Goal: Book appointment/travel/reservation

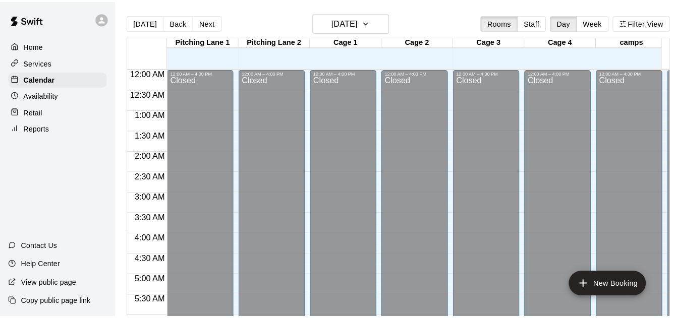
scroll to position [629, 0]
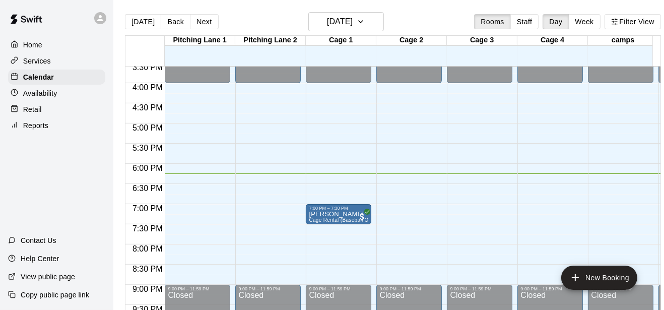
drag, startPoint x: 0, startPoint y: 0, endPoint x: 231, endPoint y: 14, distance: 231.3
click at [231, 14] on div "[DATE] Back [DATE][DATE] Rooms Staff Day Week Filter View" at bounding box center [393, 23] width 536 height 23
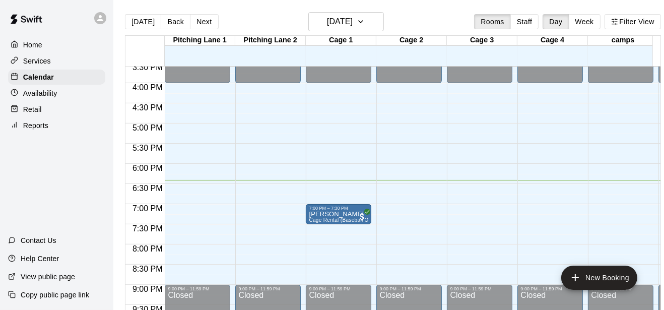
drag, startPoint x: 156, startPoint y: 82, endPoint x: 275, endPoint y: 4, distance: 142.5
click at [275, 4] on main "[DATE] Back [DATE][DATE] Rooms Staff Day Week Filter View [GEOGRAPHIC_DATA] 1 […" at bounding box center [393, 163] width 560 height 326
drag, startPoint x: 262, startPoint y: 20, endPoint x: 299, endPoint y: 3, distance: 40.8
click at [299, 3] on main "[DATE] Back [DATE][DATE] Rooms Staff Day Week Filter View [GEOGRAPHIC_DATA] 1 […" at bounding box center [393, 163] width 560 height 326
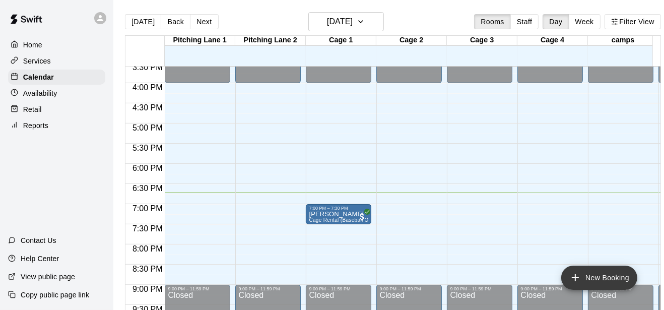
click at [612, 281] on button "New Booking" at bounding box center [600, 278] width 76 height 24
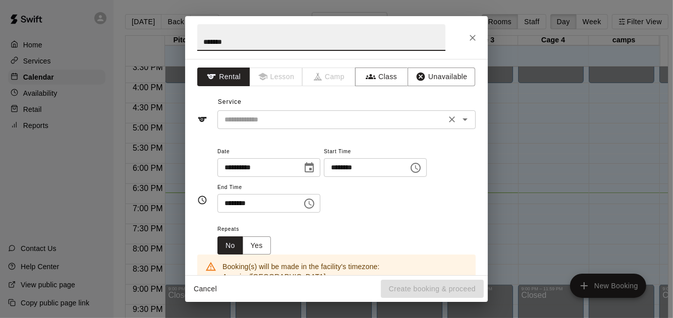
type input "*******"
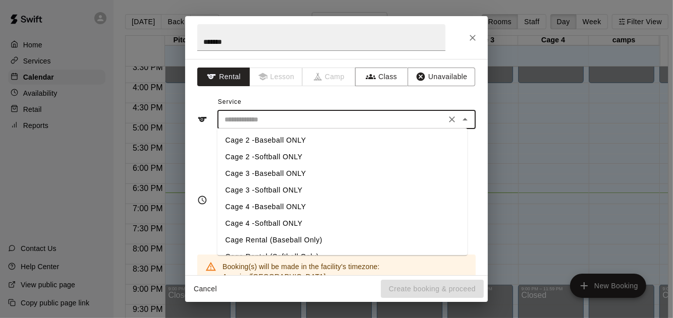
click at [373, 124] on input "text" at bounding box center [331, 119] width 222 height 13
click at [320, 238] on li "Cage Rental (Baseball Only)" at bounding box center [342, 240] width 250 height 17
type input "**********"
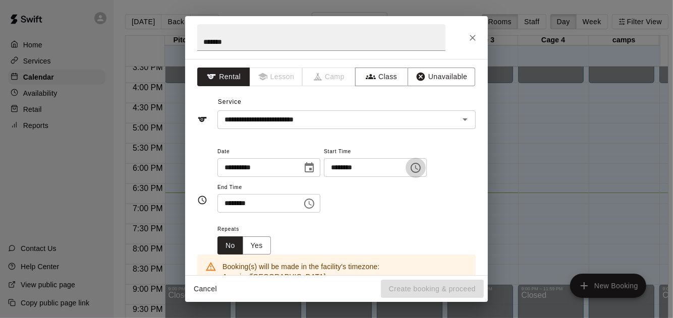
click at [421, 163] on icon "Choose time, selected time is 4:00 PM" at bounding box center [415, 168] width 12 height 12
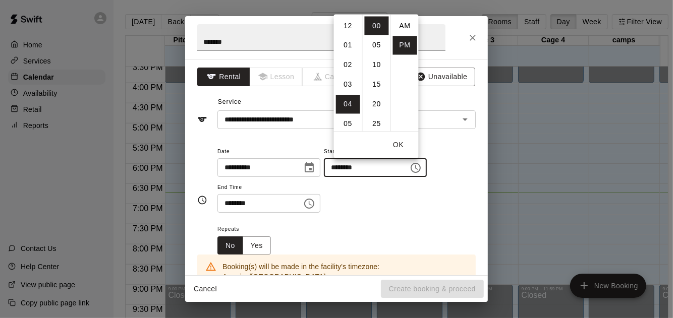
scroll to position [18, 0]
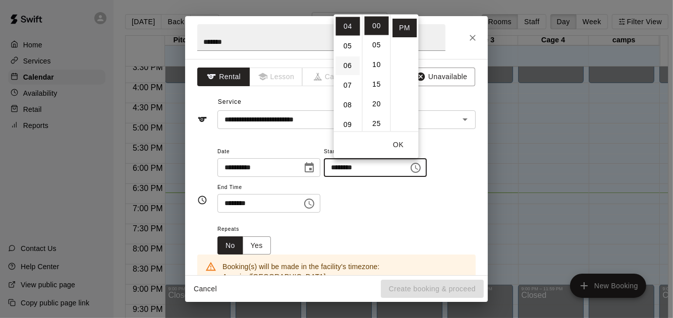
click at [350, 67] on li "06" at bounding box center [348, 65] width 24 height 19
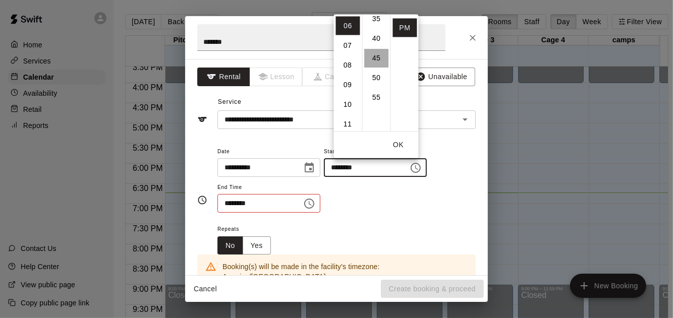
click at [373, 53] on li "45" at bounding box center [377, 57] width 24 height 19
type input "********"
click at [315, 203] on icon "Choose time, selected time is 4:30 PM" at bounding box center [309, 204] width 12 height 12
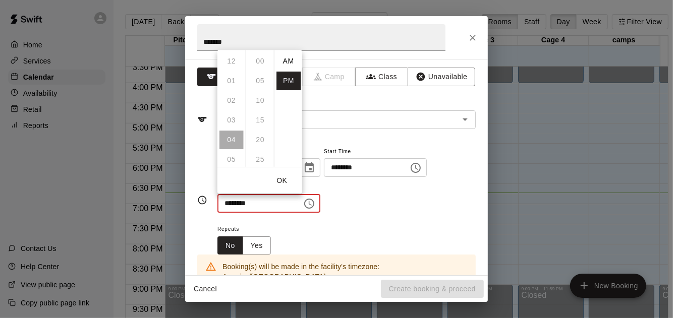
scroll to position [18, 0]
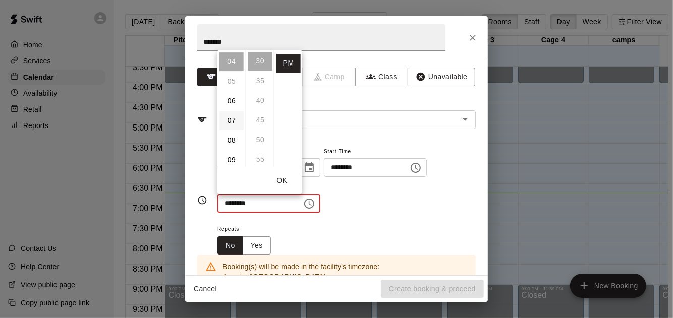
click at [232, 125] on li "07" at bounding box center [231, 120] width 24 height 19
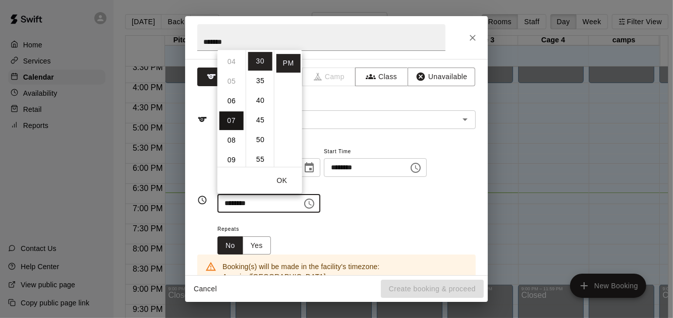
scroll to position [137, 0]
click at [256, 121] on li "15" at bounding box center [260, 119] width 24 height 19
type input "********"
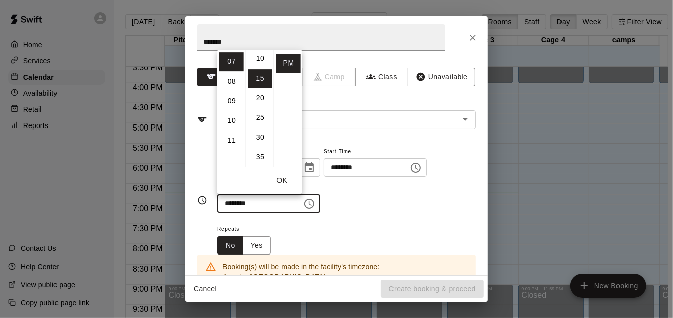
scroll to position [58, 0]
click at [370, 233] on div "Repeats No Yes" at bounding box center [346, 239] width 258 height 32
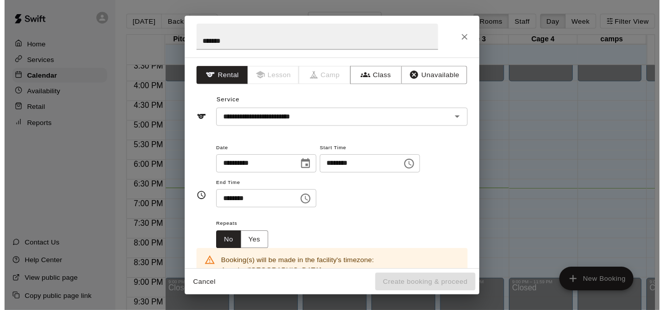
scroll to position [158, 0]
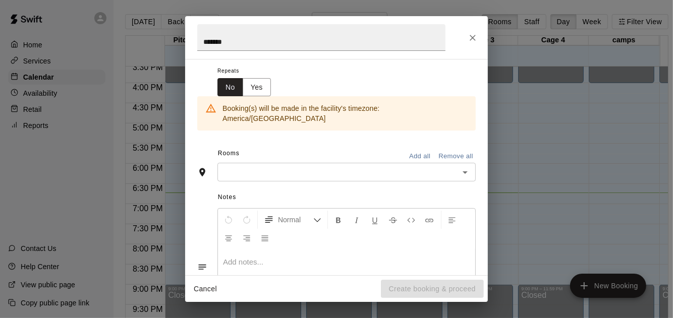
click at [296, 166] on input "text" at bounding box center [337, 172] width 235 height 13
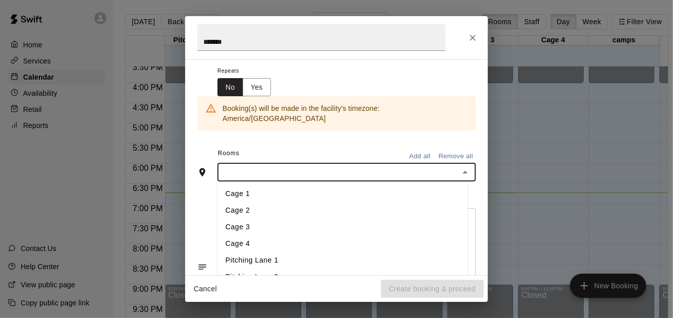
click at [289, 203] on li "Cage 2" at bounding box center [342, 211] width 250 height 17
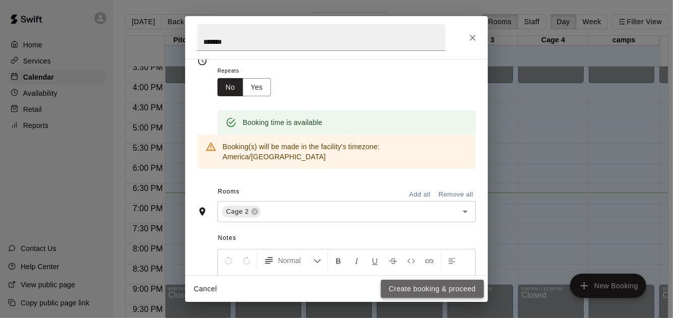
click at [430, 288] on button "Create booking & proceed" at bounding box center [432, 289] width 103 height 19
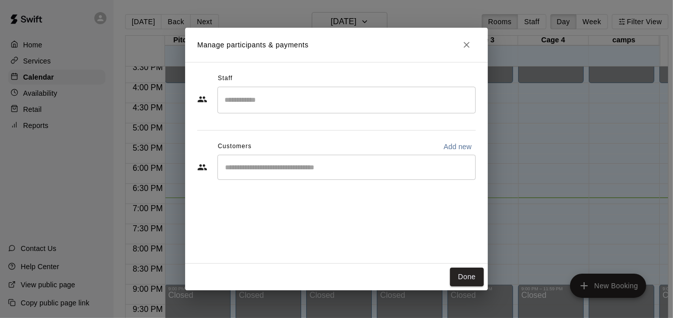
click at [473, 46] on button "Close" at bounding box center [466, 45] width 18 height 18
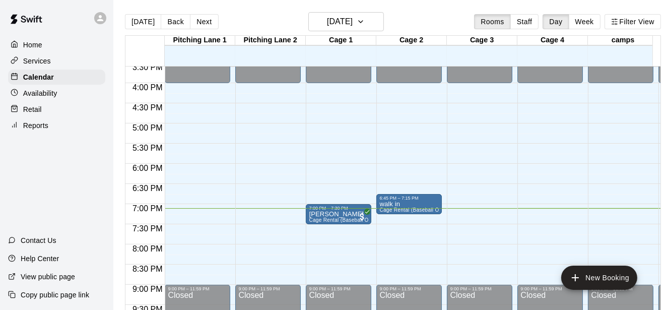
drag, startPoint x: 303, startPoint y: 150, endPoint x: 265, endPoint y: 22, distance: 133.0
click at [265, 22] on div "[DATE] Back [DATE][DATE] Rooms Staff Day Week Filter View" at bounding box center [393, 23] width 536 height 23
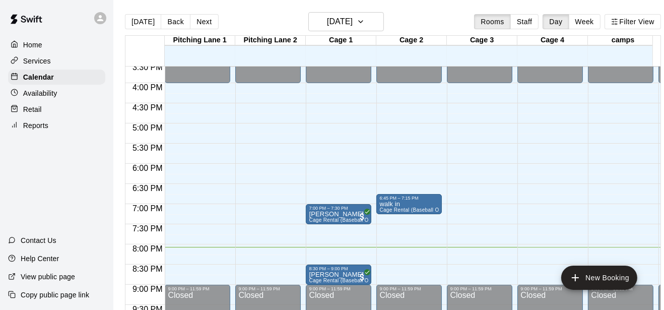
click at [445, 29] on div "[DATE] Back [DATE][DATE] Rooms Staff Day Week Filter View" at bounding box center [393, 23] width 536 height 23
